Goal: Leave review/rating

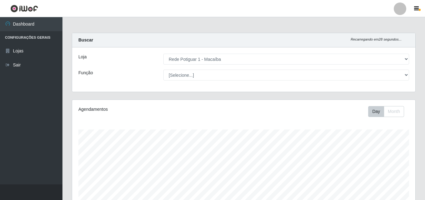
select select "100"
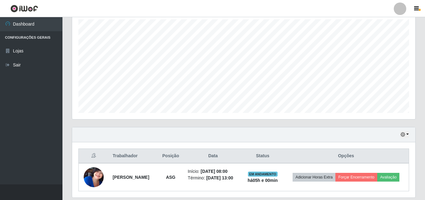
scroll to position [104, 0]
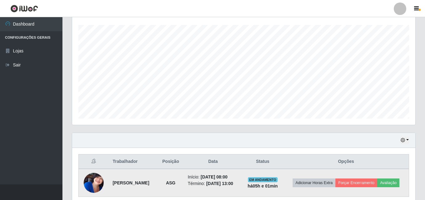
click at [366, 187] on td "Adicionar Horas Extra Forçar Encerramento Avaliação" at bounding box center [345, 183] width 125 height 28
click at [377, 187] on button "Avaliação" at bounding box center [388, 182] width 22 height 9
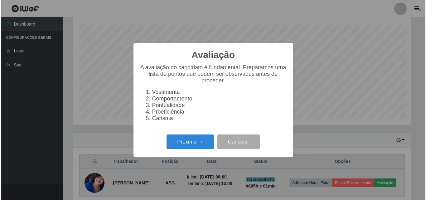
scroll to position [129, 340]
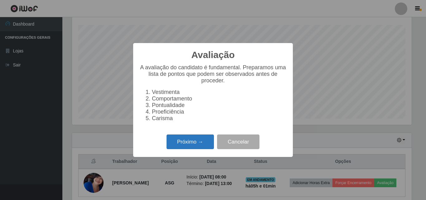
click at [195, 145] on button "Próximo →" at bounding box center [190, 141] width 47 height 15
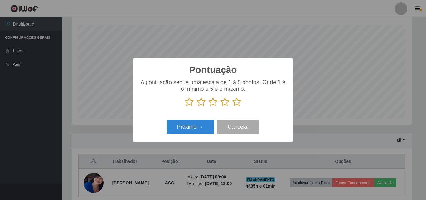
click at [238, 107] on icon at bounding box center [236, 101] width 9 height 9
click at [232, 107] on input "radio" at bounding box center [232, 107] width 0 height 0
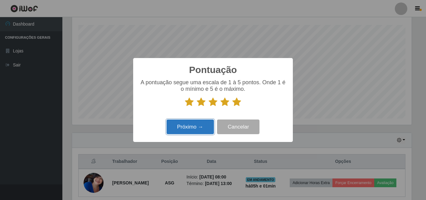
click at [204, 124] on button "Próximo →" at bounding box center [190, 126] width 47 height 15
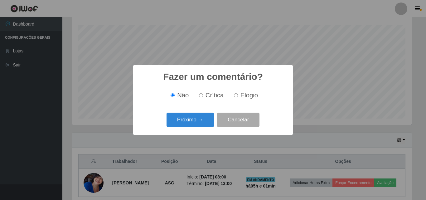
click at [205, 124] on button "Próximo →" at bounding box center [190, 120] width 47 height 15
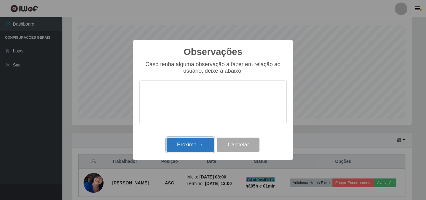
click at [201, 145] on button "Próximo →" at bounding box center [190, 145] width 47 height 15
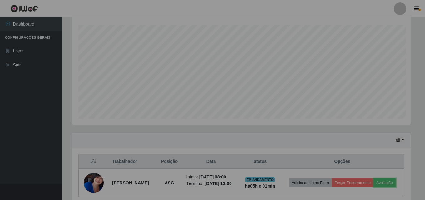
scroll to position [129, 343]
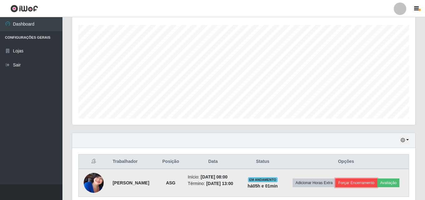
click at [377, 180] on button "Forçar Encerramento" at bounding box center [356, 182] width 42 height 9
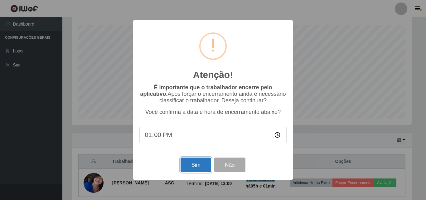
click at [200, 164] on button "Sim" at bounding box center [196, 165] width 30 height 15
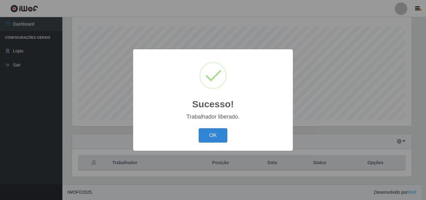
click at [199, 128] on button "OK" at bounding box center [213, 135] width 29 height 15
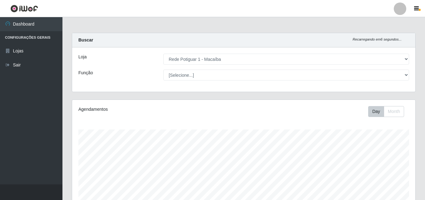
scroll to position [31, 0]
